Goal: Information Seeking & Learning: Learn about a topic

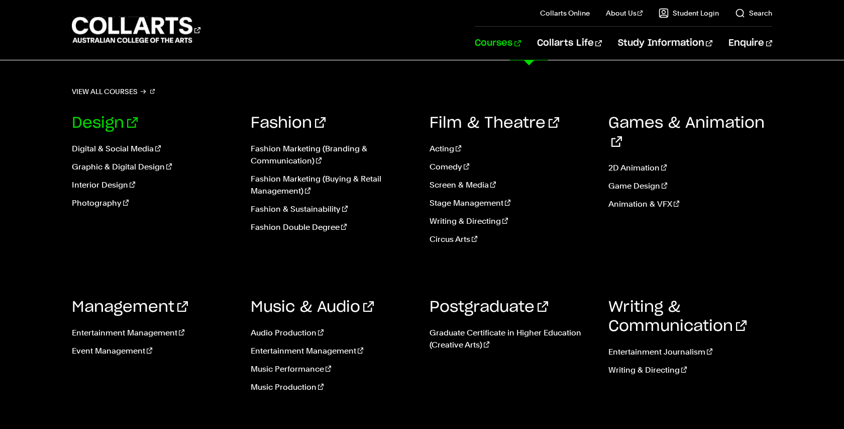
click at [108, 121] on link "Design" at bounding box center [105, 123] width 66 height 15
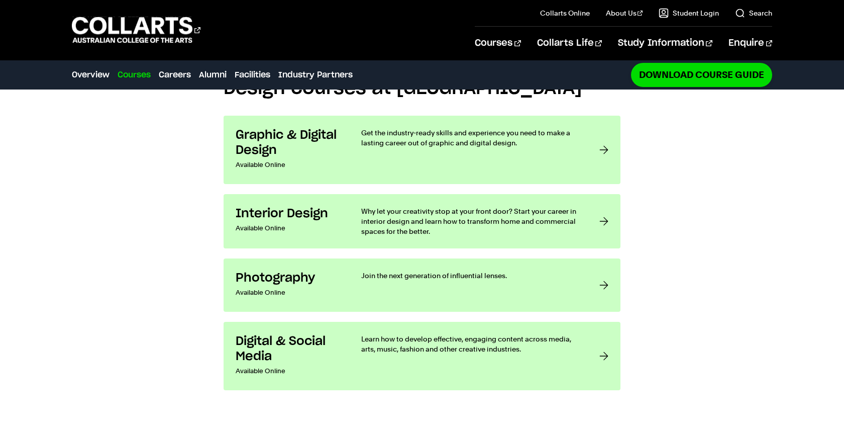
scroll to position [805, 0]
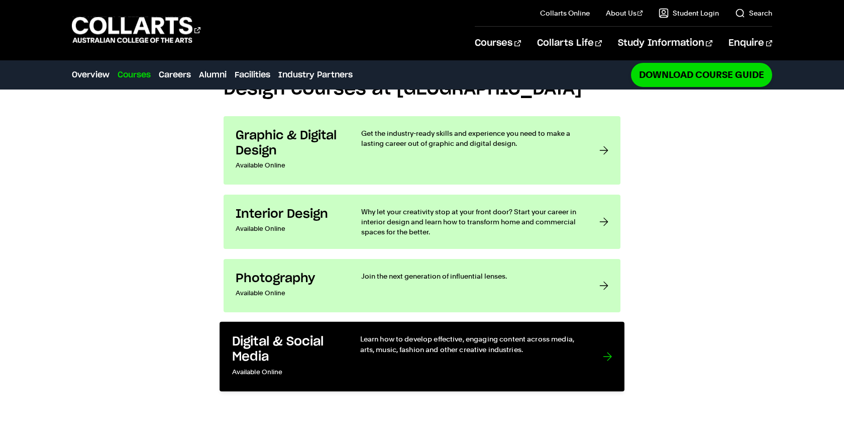
click at [494, 353] on p "Learn how to develop effective, engaging content across media, arts, music, fas…" at bounding box center [471, 344] width 223 height 21
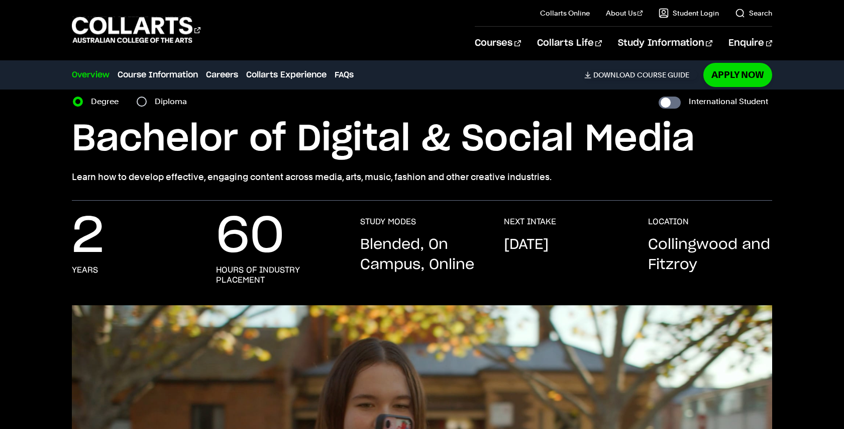
scroll to position [40, 0]
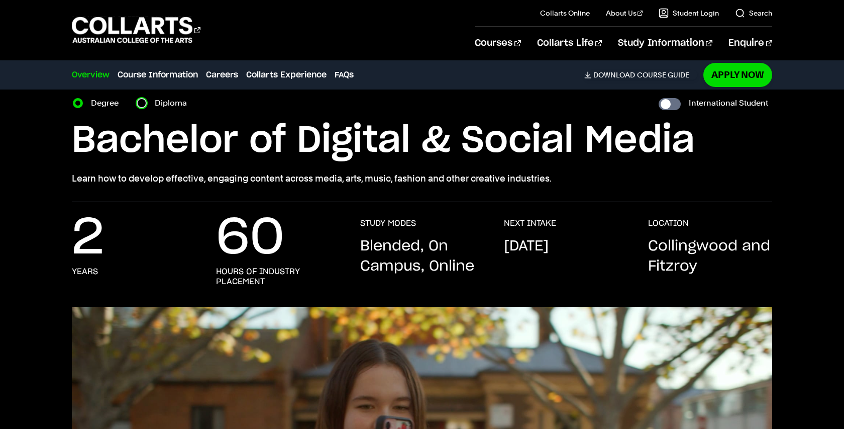
click at [145, 105] on input "Diploma" at bounding box center [142, 103] width 10 height 10
radio input "true"
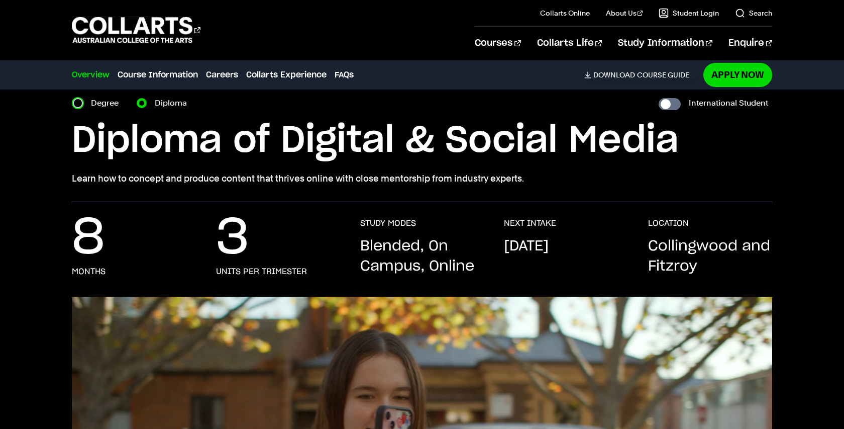
click at [81, 102] on input "Degree" at bounding box center [78, 103] width 10 height 10
radio input "true"
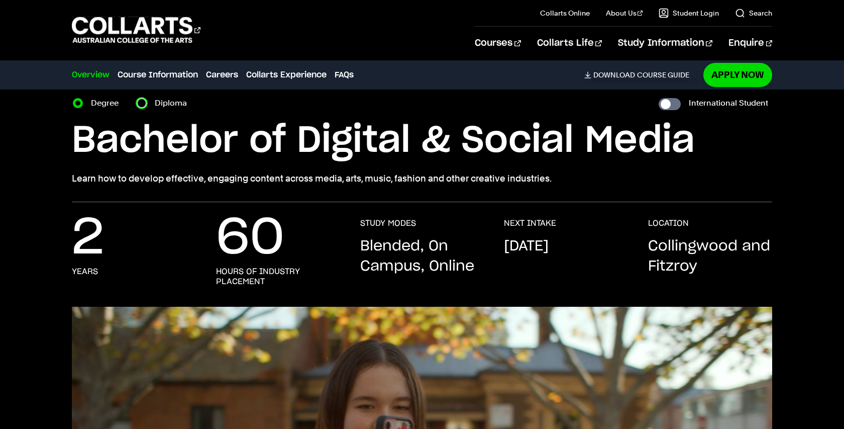
click at [141, 101] on input "Diploma" at bounding box center [142, 103] width 10 height 10
radio input "true"
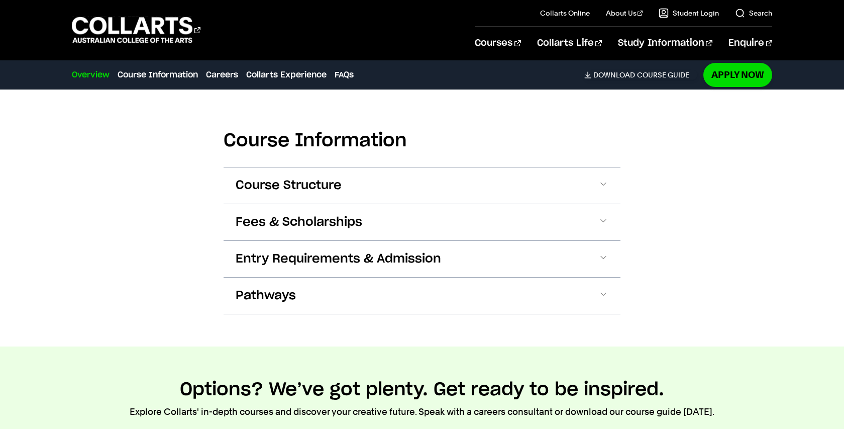
scroll to position [955, 0]
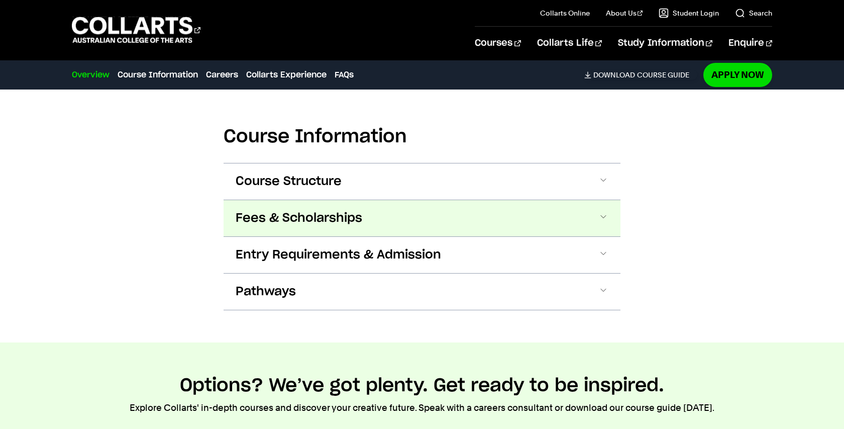
click at [0, 0] on span "Fees & Scholarships" at bounding box center [0, 0] width 0 height 0
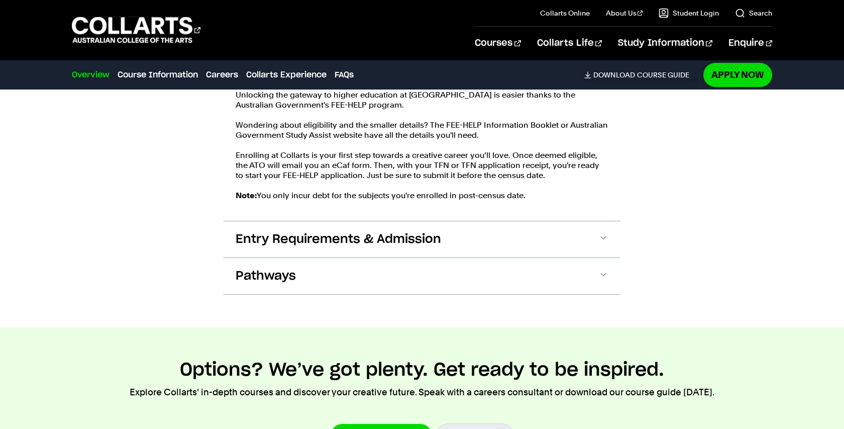
scroll to position [1250, 0]
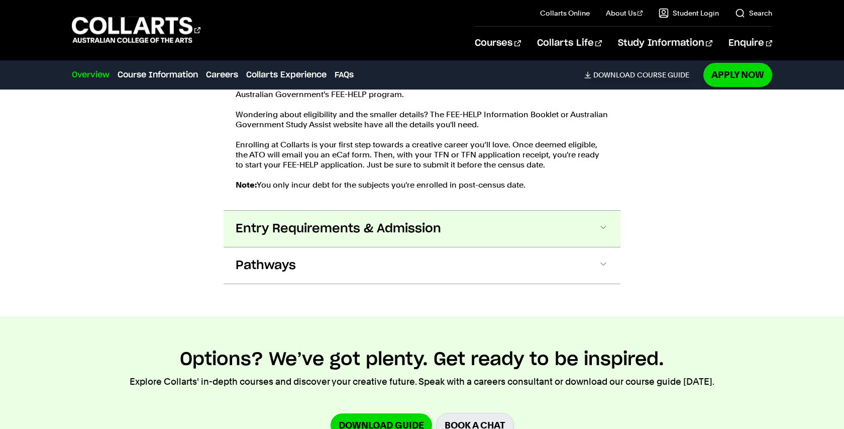
click at [0, 0] on span "Entry Requirements & Admission" at bounding box center [0, 0] width 0 height 0
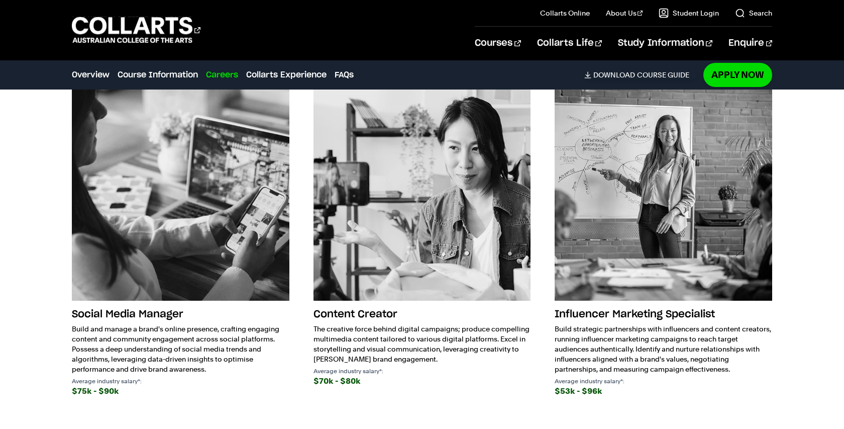
scroll to position [2044, 0]
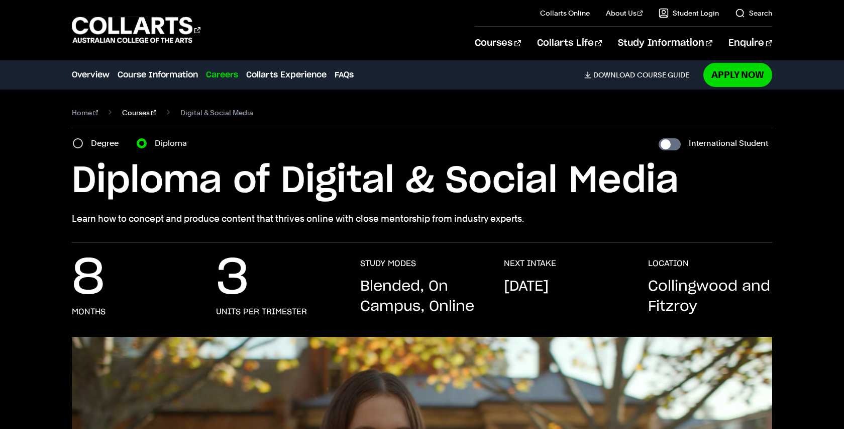
click at [129, 116] on link "Courses" at bounding box center [139, 113] width 34 height 14
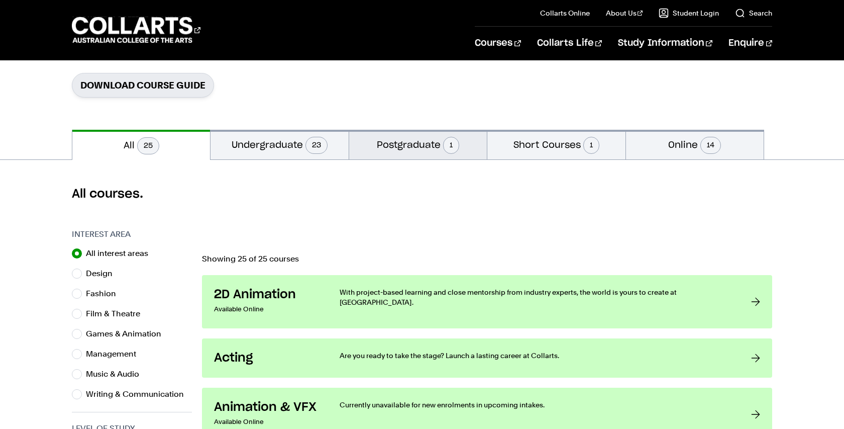
scroll to position [166, 0]
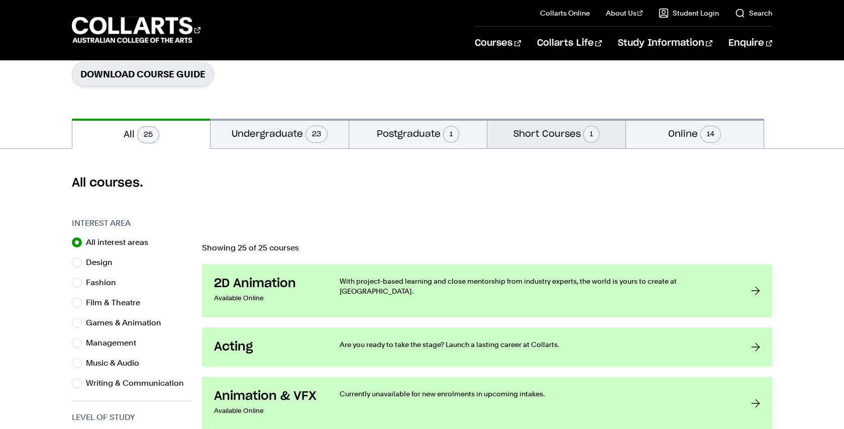
click at [541, 137] on button "Short Courses 1" at bounding box center [556, 134] width 138 height 30
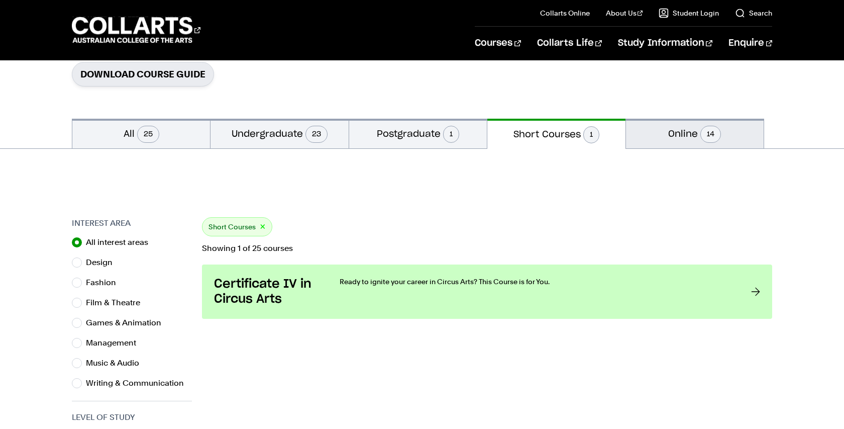
click at [687, 146] on button "Online 14" at bounding box center [695, 134] width 138 height 30
radio input "false"
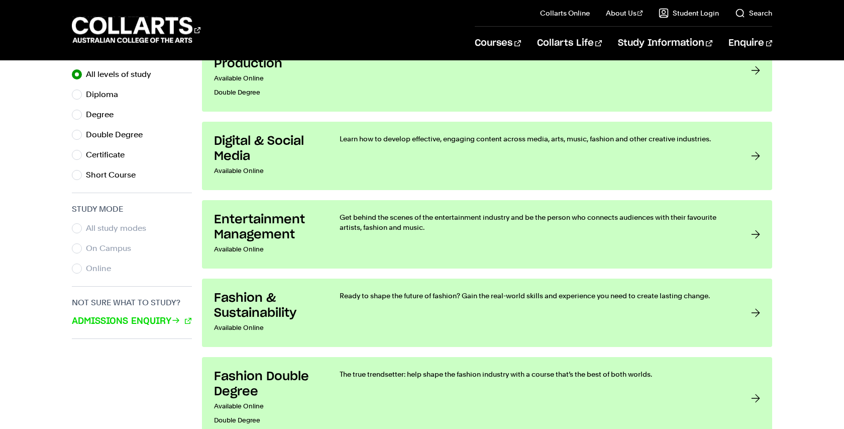
scroll to position [532, 0]
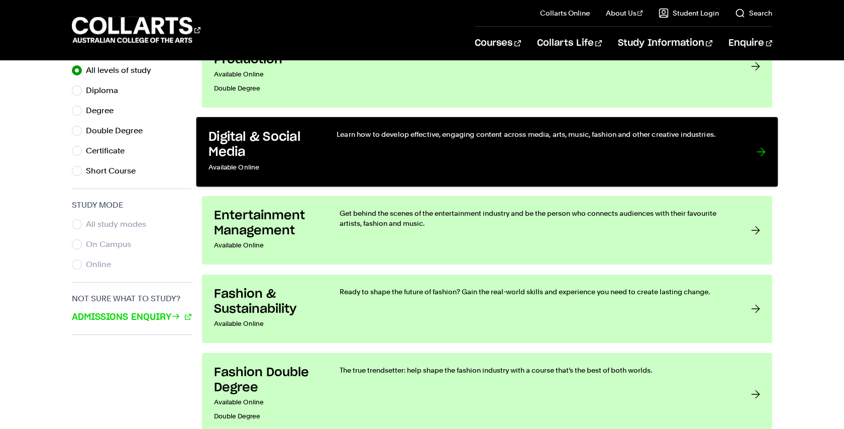
click at [629, 162] on div "Learn how to develop effective, engaging content across media, arts, music, fas…" at bounding box center [536, 151] width 399 height 45
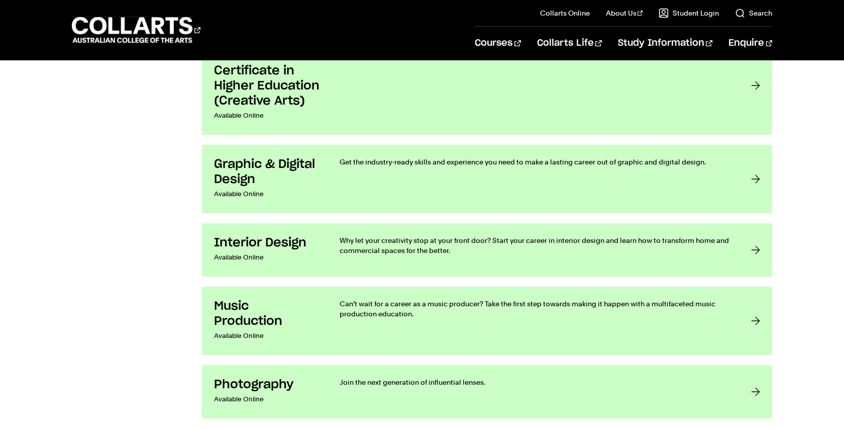
scroll to position [1159, 0]
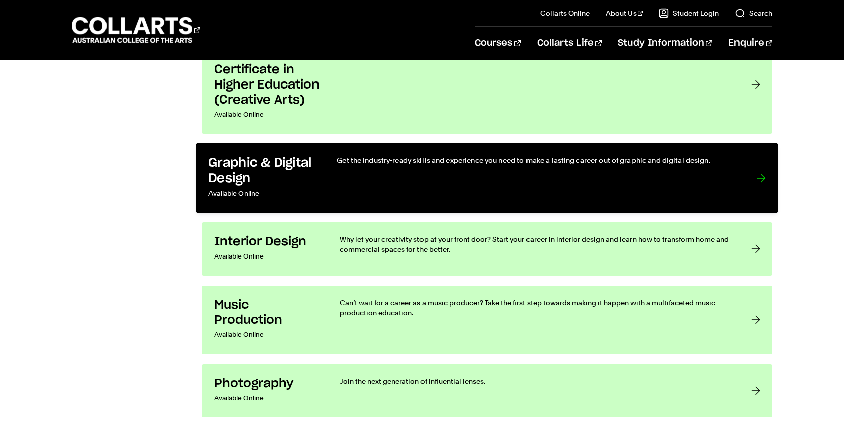
click at [655, 183] on div "Get the industry-ready skills and experience you need to make a lasting career …" at bounding box center [536, 177] width 399 height 45
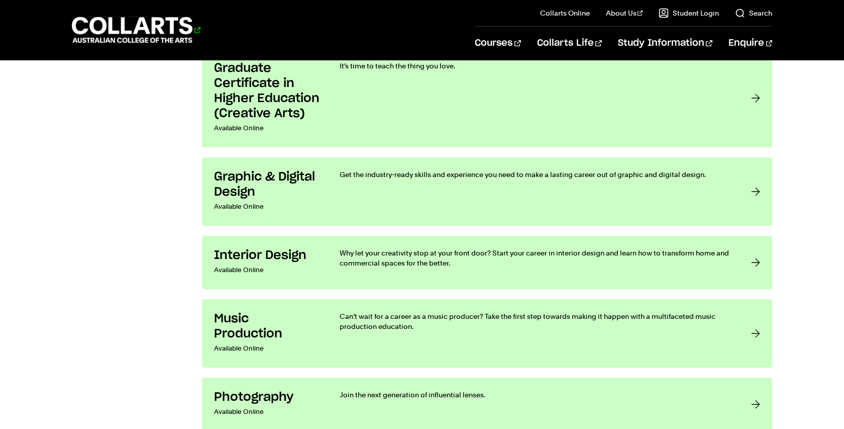
scroll to position [1110, 0]
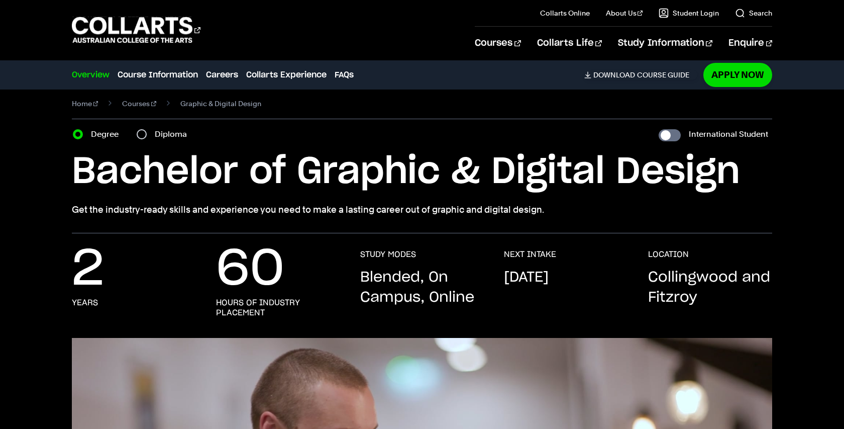
scroll to position [17, 0]
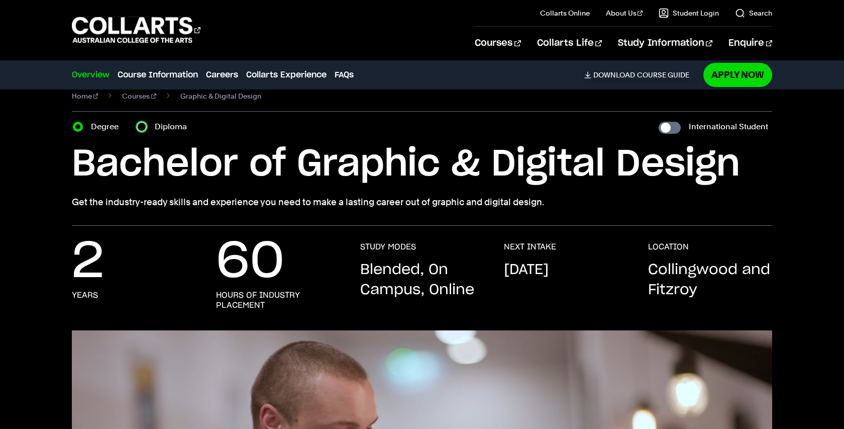
click at [144, 129] on input "Diploma" at bounding box center [142, 127] width 10 height 10
radio input "true"
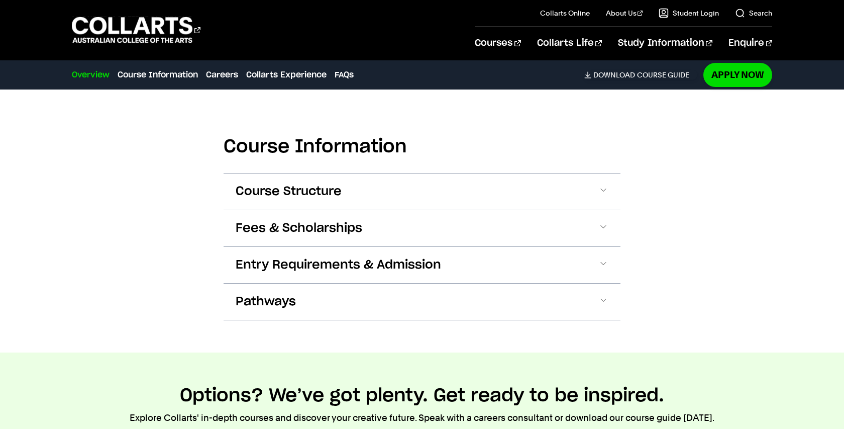
scroll to position [1035, 0]
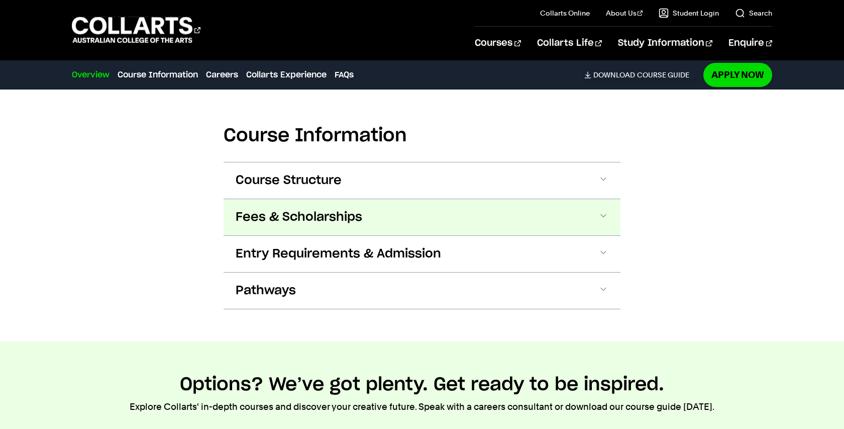
click at [0, 0] on span "Fees & Scholarships" at bounding box center [0, 0] width 0 height 0
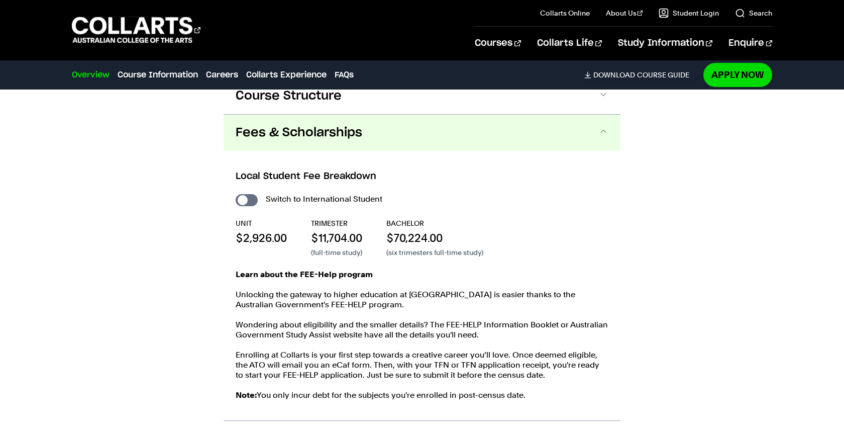
scroll to position [1144, 0]
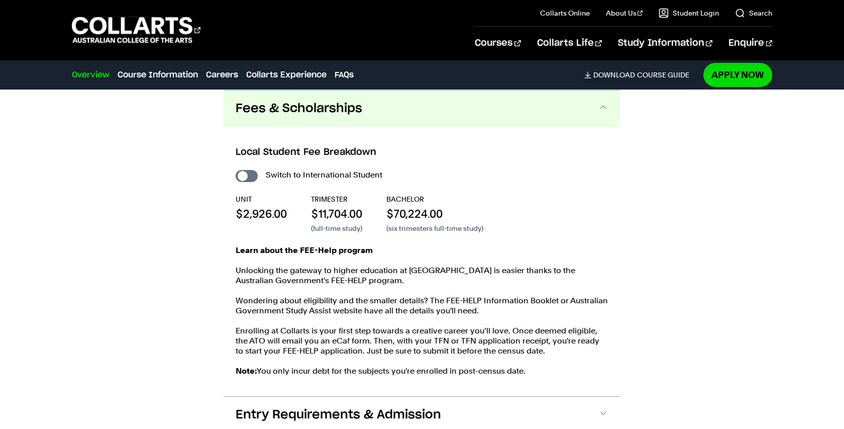
click at [96, 279] on div "Course Information Course Structure Diploma of Graphic & Digital Design The Dip…" at bounding box center [422, 235] width 844 height 533
